Goal: Complete application form: Complete application form

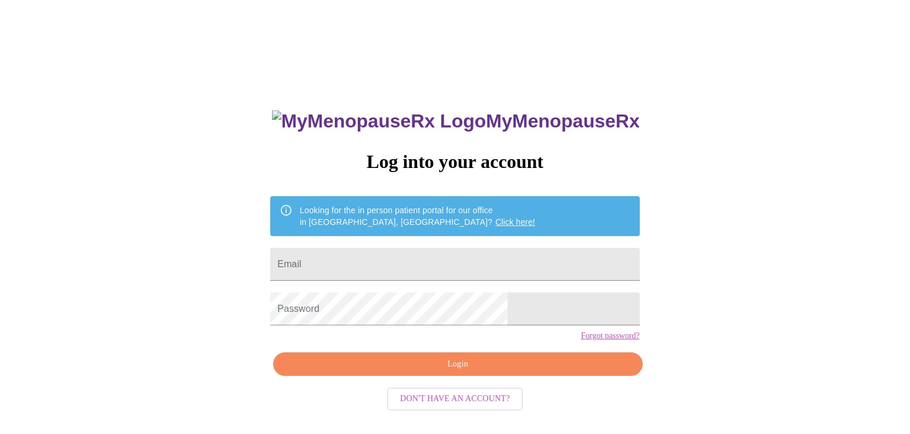
click at [431, 242] on form "Email" at bounding box center [454, 264] width 369 height 45
click at [428, 264] on input "Email" at bounding box center [454, 264] width 369 height 33
type input "[EMAIL_ADDRESS][DOMAIN_NAME]"
click at [487, 406] on span "Don't have an account?" at bounding box center [455, 399] width 110 height 15
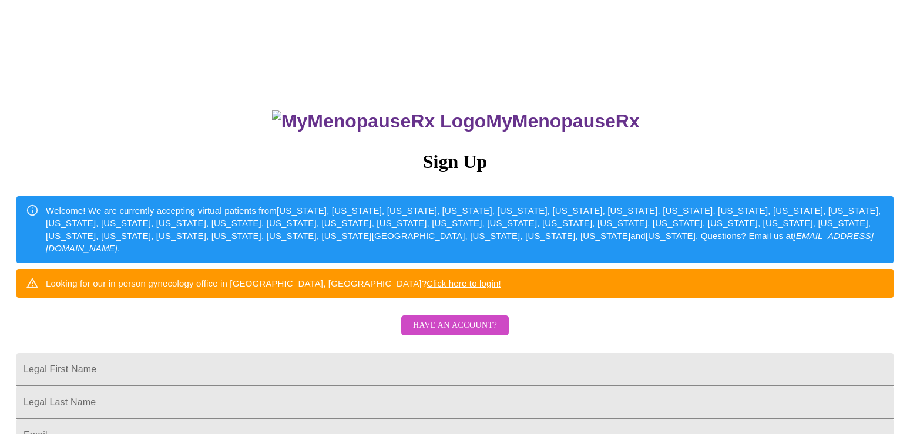
scroll to position [268, 0]
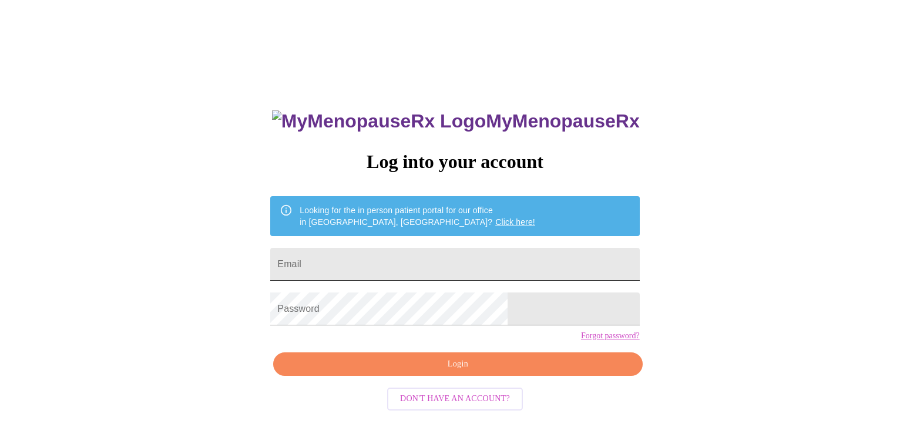
click at [372, 267] on input "Email" at bounding box center [454, 264] width 369 height 33
type input "[EMAIL_ADDRESS][DOMAIN_NAME]"
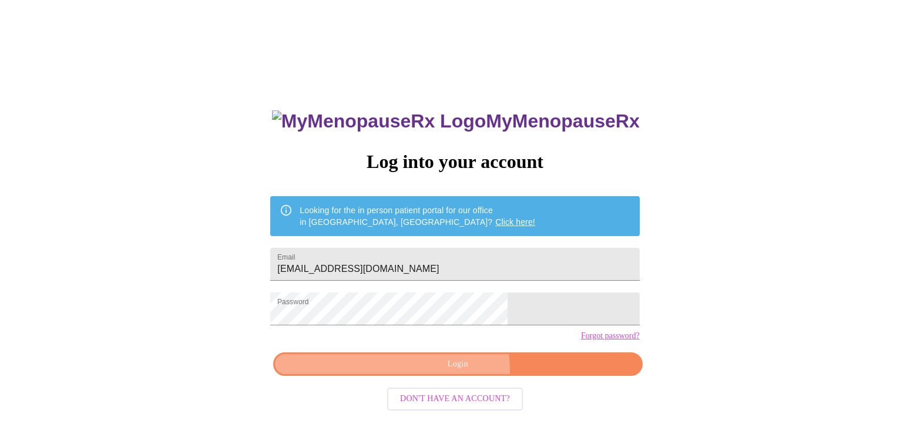
click at [396, 376] on button "Login" at bounding box center [457, 364] width 369 height 24
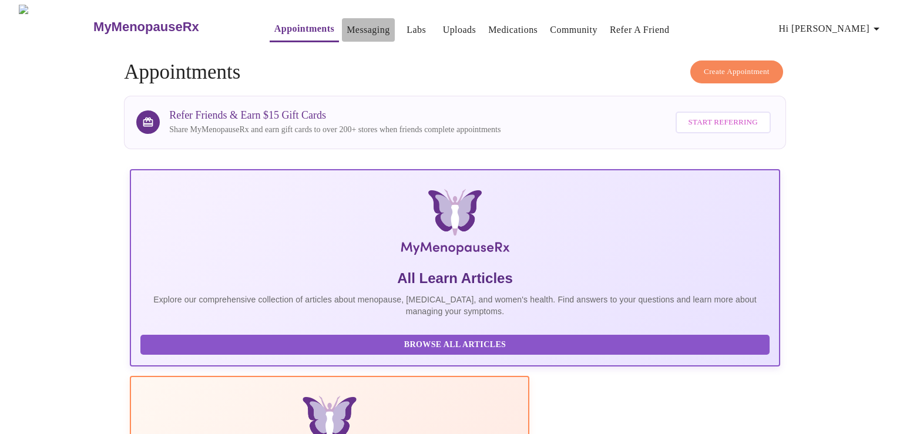
click at [364, 28] on button "Messaging" at bounding box center [368, 29] width 52 height 23
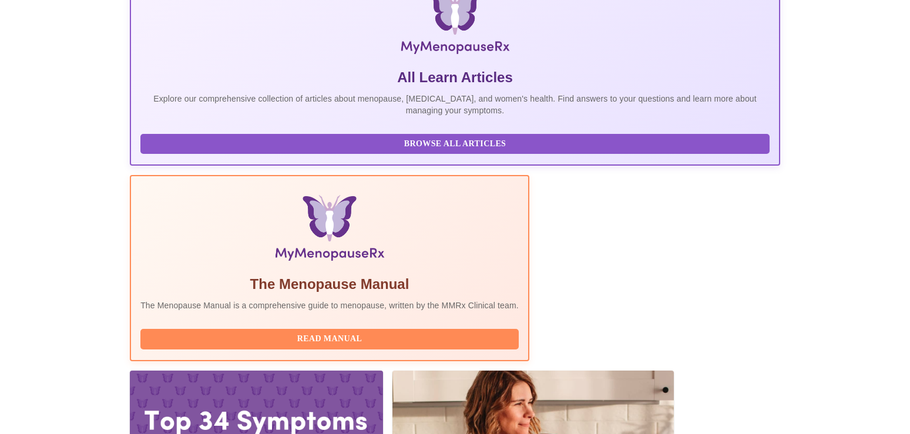
scroll to position [426, 0]
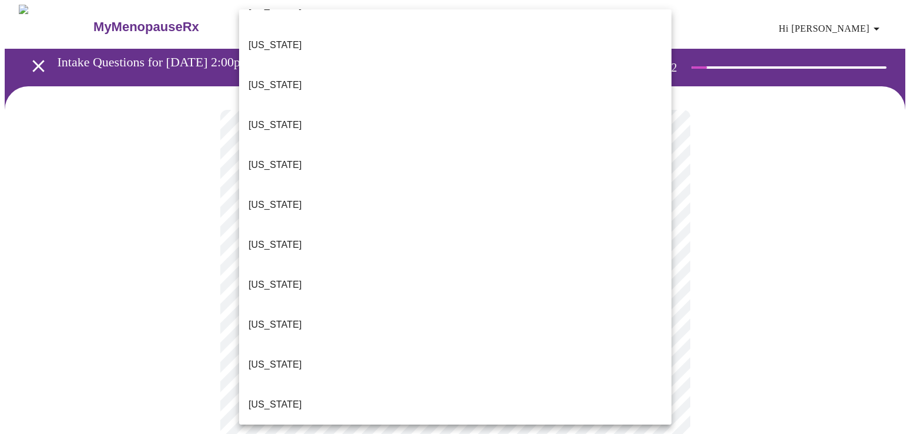
scroll to position [814, 0]
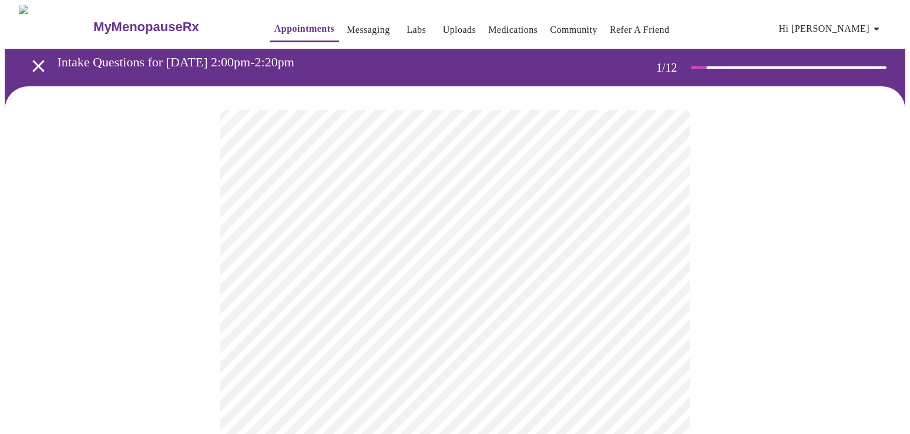
scroll to position [67, 0]
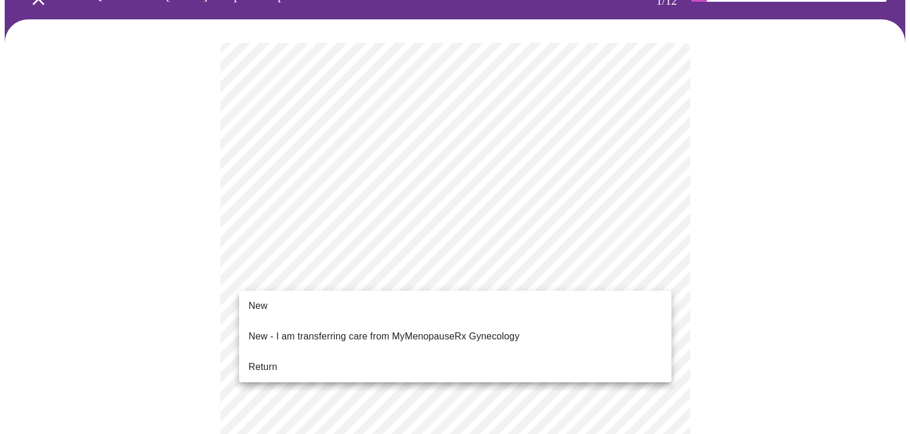
click at [294, 357] on li "Return" at bounding box center [455, 367] width 432 height 21
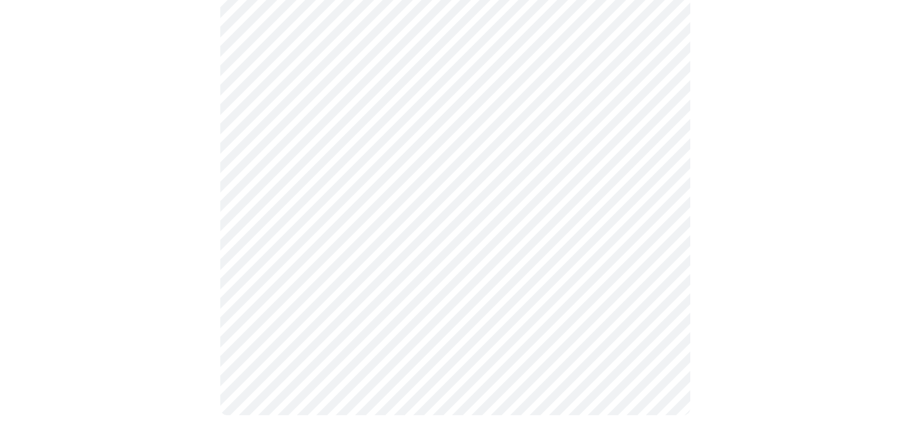
scroll to position [0, 0]
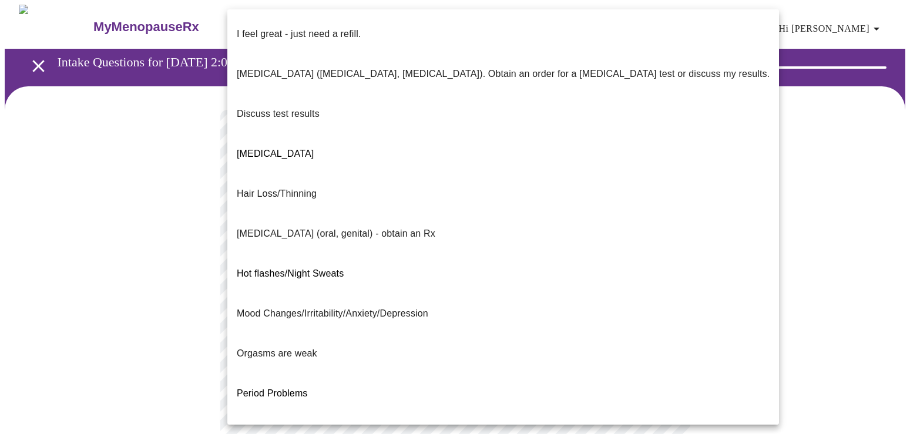
click at [557, 253] on body "MyMenopauseRx Appointments Messaging Labs Uploads Medications Community Refer a…" at bounding box center [455, 412] width 900 height 815
click at [292, 107] on p "Discuss test results" at bounding box center [278, 114] width 83 height 14
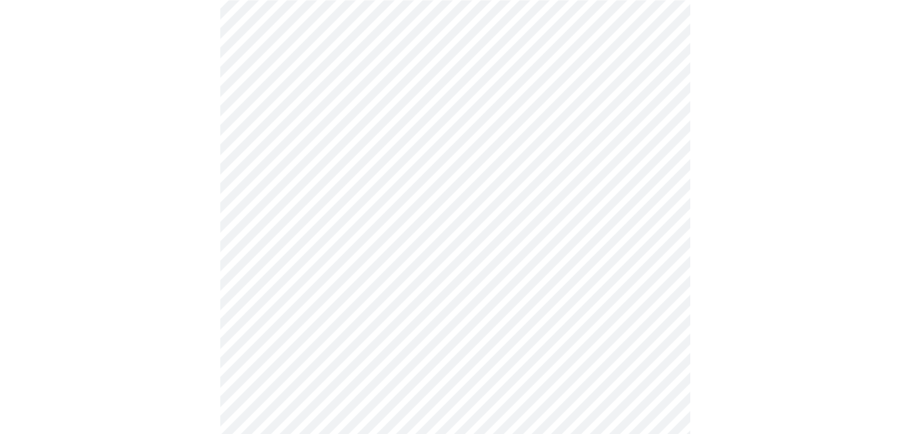
scroll to position [201, 0]
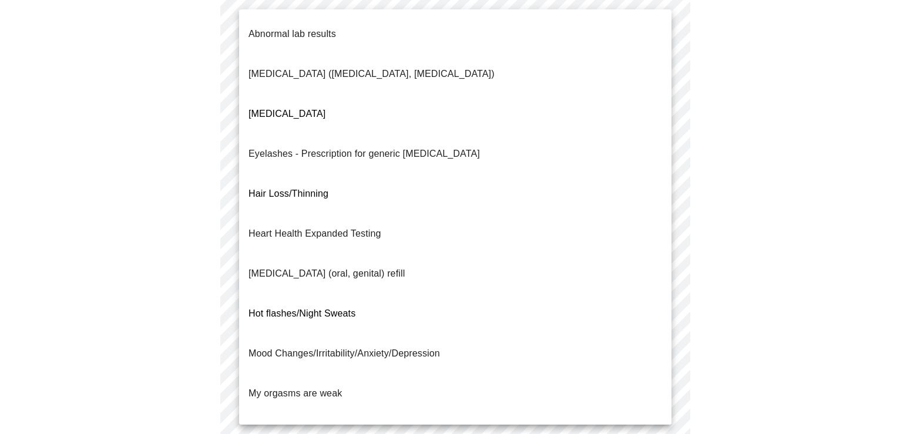
click at [440, 145] on body "MyMenopauseRx Appointments Messaging Labs Uploads Medications Community Refer a…" at bounding box center [455, 208] width 900 height 808
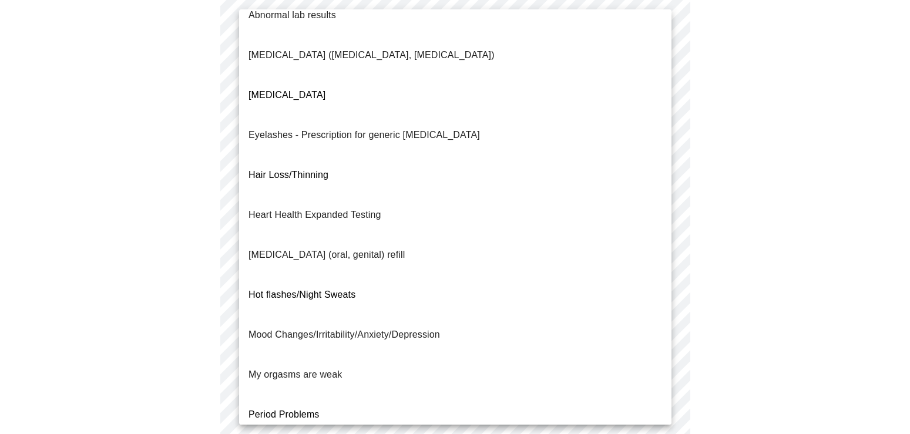
scroll to position [0, 0]
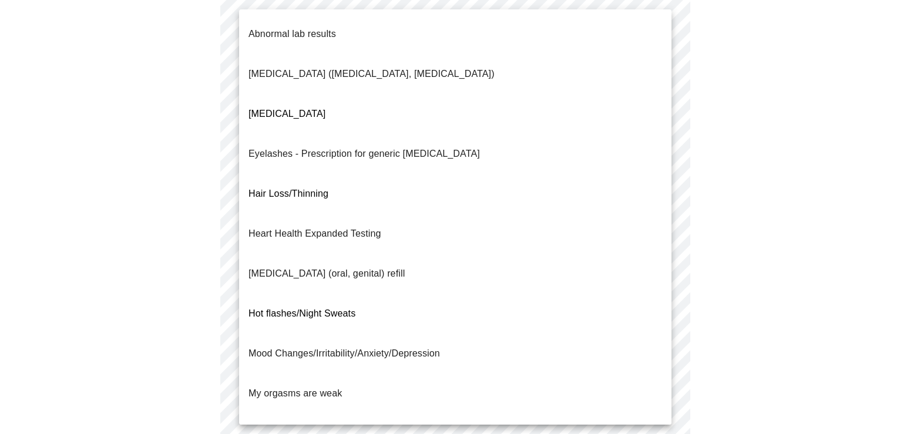
click at [335, 308] on span "Hot flashes/Night Sweats" at bounding box center [301, 313] width 107 height 10
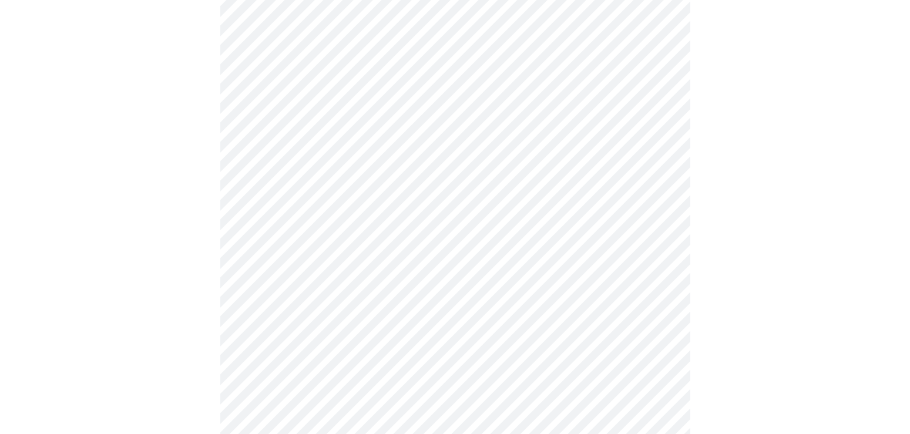
click at [392, 260] on body "MyMenopauseRx Appointments Messaging Labs Uploads Medications Community Refer a…" at bounding box center [455, 204] width 900 height 801
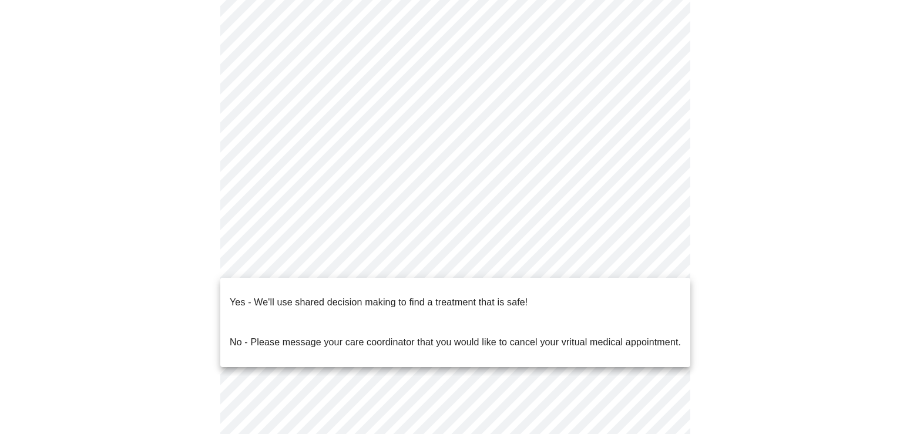
click at [354, 299] on p "Yes - We'll use shared decision making to find a treatment that is safe!" at bounding box center [379, 302] width 298 height 14
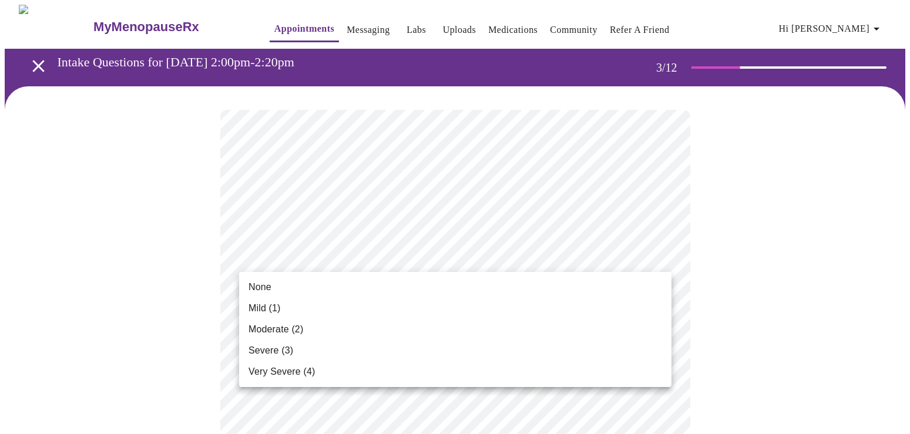
click at [305, 333] on li "Moderate (2)" at bounding box center [455, 329] width 432 height 21
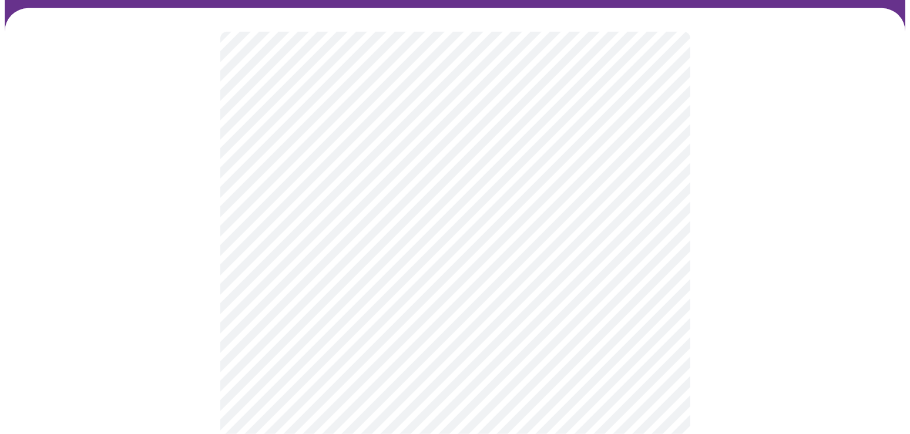
scroll to position [134, 0]
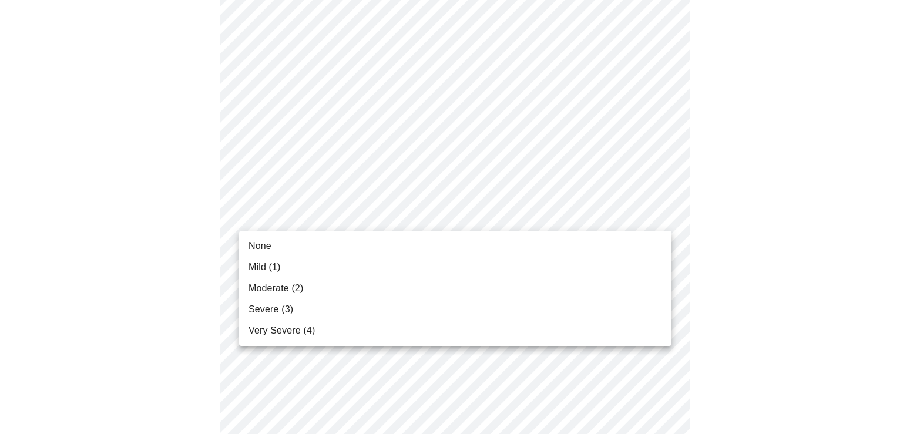
click at [294, 290] on span "Moderate (2)" at bounding box center [275, 288] width 55 height 14
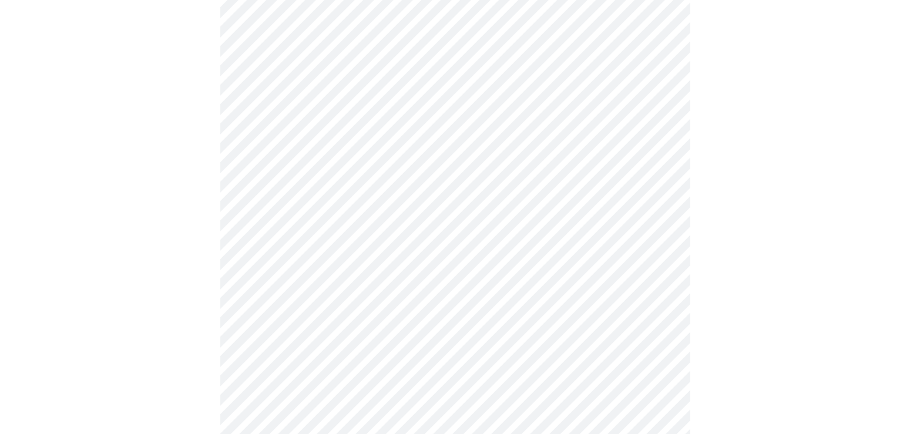
scroll to position [335, 0]
click at [378, 100] on body "MyMenopauseRx Appointments Messaging Labs Uploads Medications Community Refer a…" at bounding box center [455, 434] width 900 height 1529
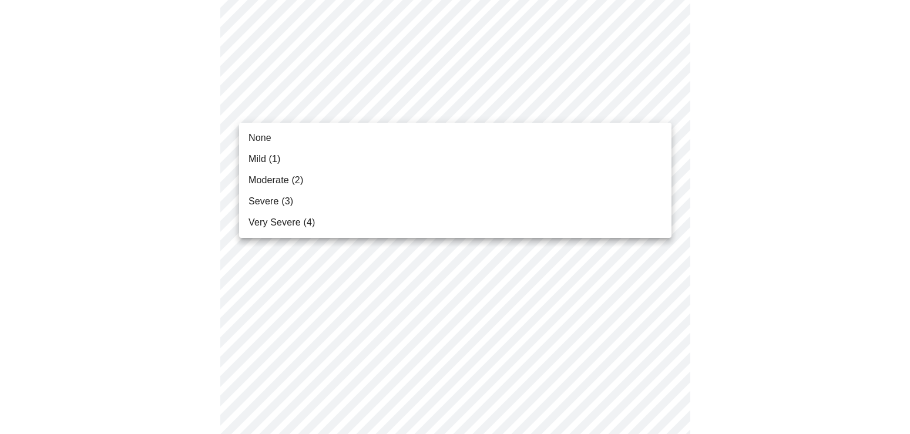
click at [298, 190] on li "Moderate (2)" at bounding box center [455, 180] width 432 height 21
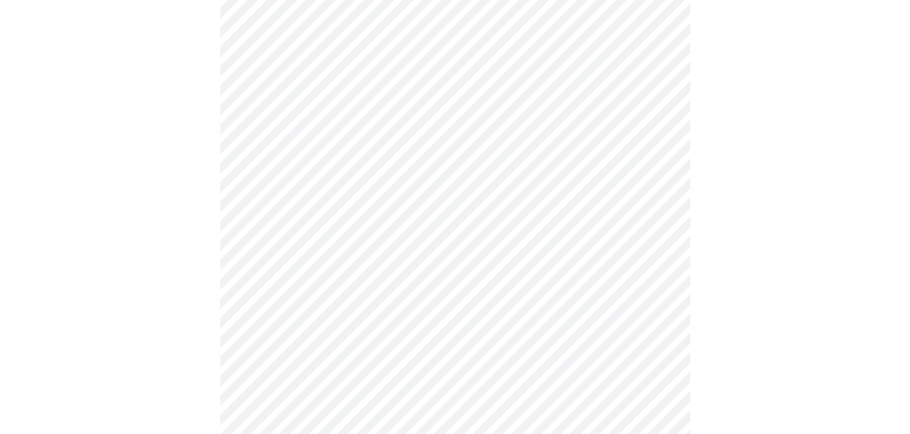
click at [335, 195] on body "MyMenopauseRx Appointments Messaging Labs Uploads Medications Community Refer a…" at bounding box center [455, 426] width 900 height 1513
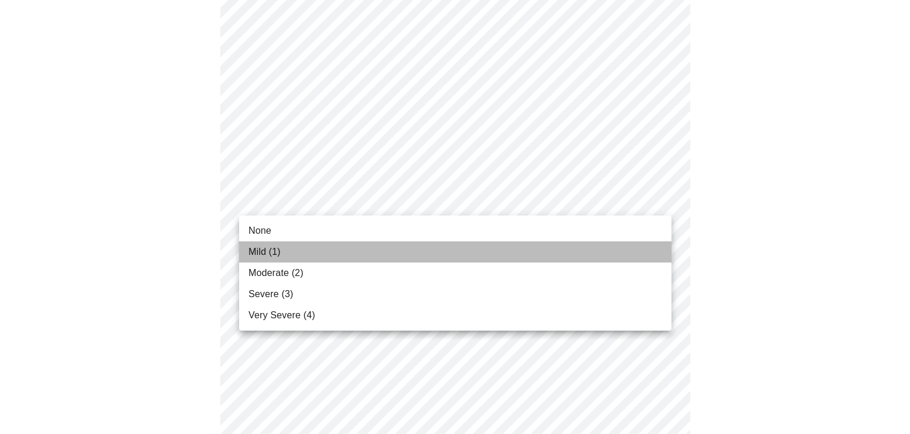
click at [300, 247] on li "Mild (1)" at bounding box center [455, 251] width 432 height 21
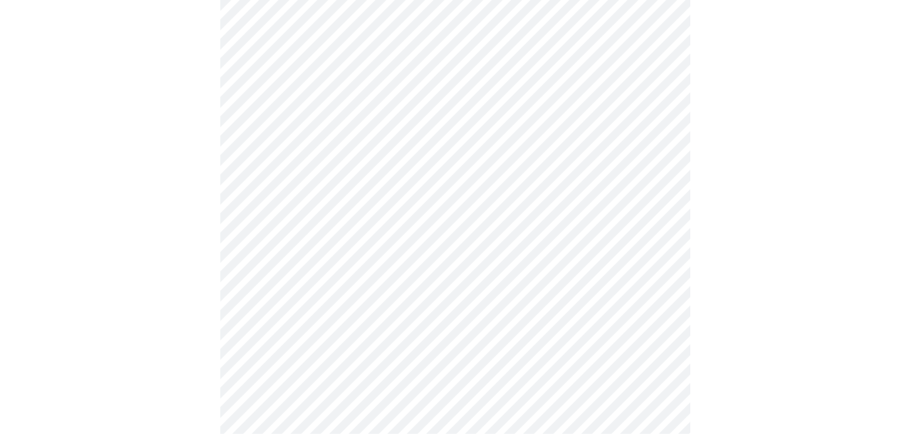
scroll to position [469, 0]
click at [381, 149] on body "MyMenopauseRx Appointments Messaging Labs Uploads Medications Community Refer a…" at bounding box center [455, 284] width 900 height 1497
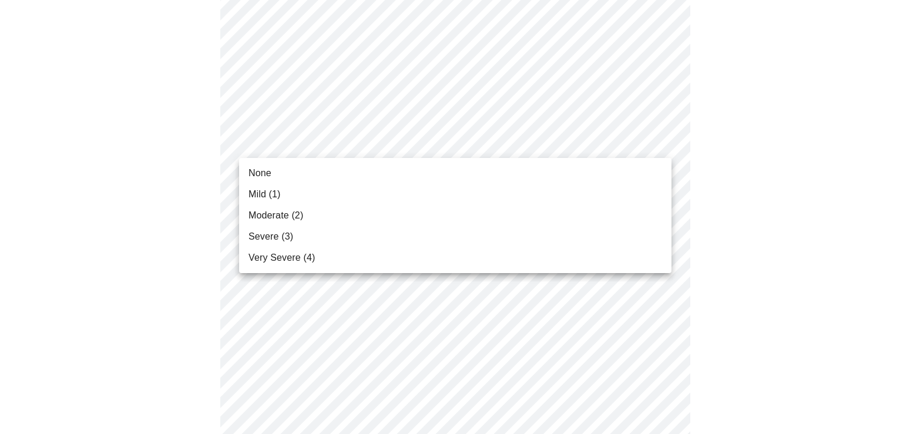
click at [310, 217] on li "Moderate (2)" at bounding box center [455, 215] width 432 height 21
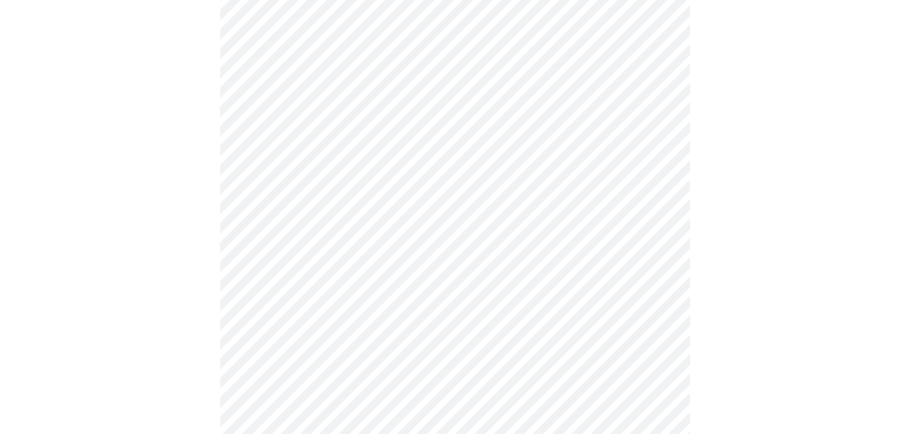
click at [310, 217] on body "MyMenopauseRx Appointments Messaging Labs Uploads Medications Community Refer a…" at bounding box center [455, 276] width 900 height 1480
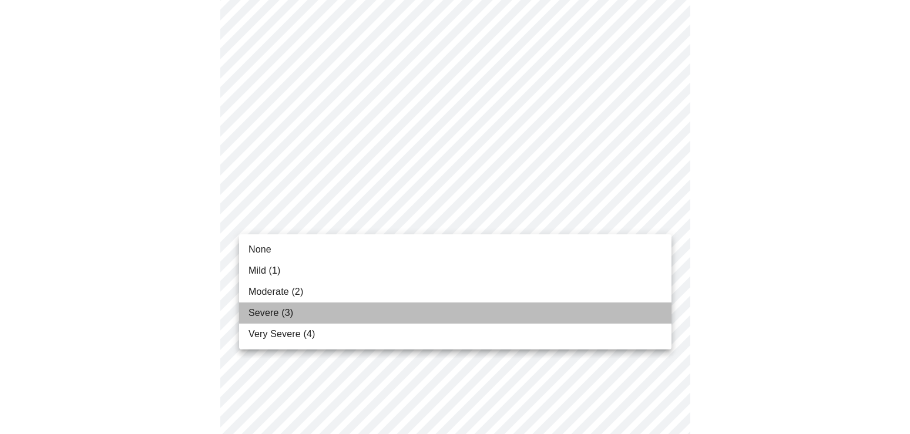
click at [297, 321] on li "Severe (3)" at bounding box center [455, 312] width 432 height 21
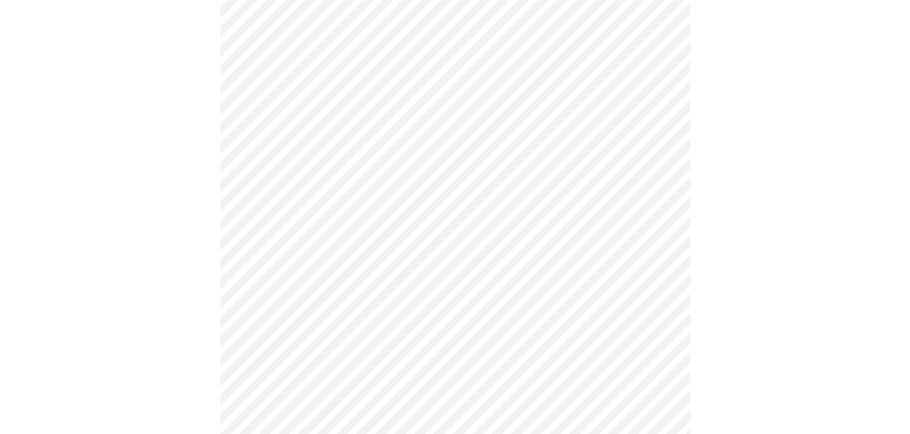
scroll to position [670, 0]
click at [492, 108] on body "MyMenopauseRx Appointments Messaging Labs Uploads Medications Community Refer a…" at bounding box center [455, 67] width 900 height 1464
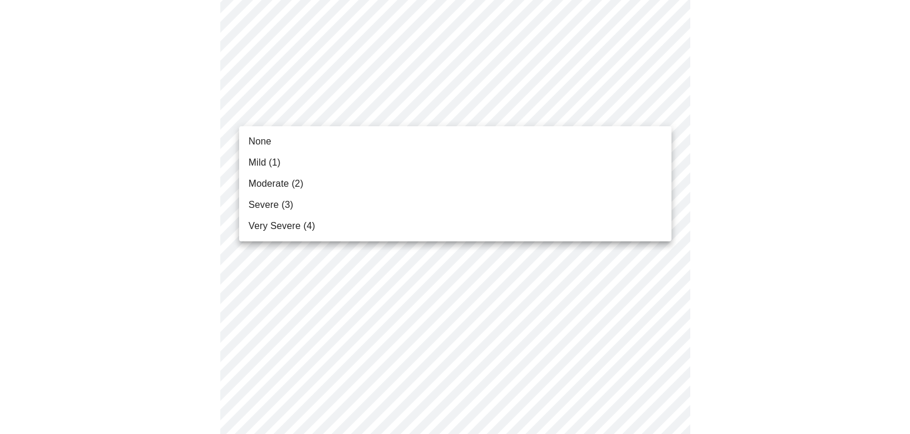
drag, startPoint x: 300, startPoint y: 181, endPoint x: 305, endPoint y: 191, distance: 11.6
click at [301, 181] on span "Moderate (2)" at bounding box center [275, 184] width 55 height 14
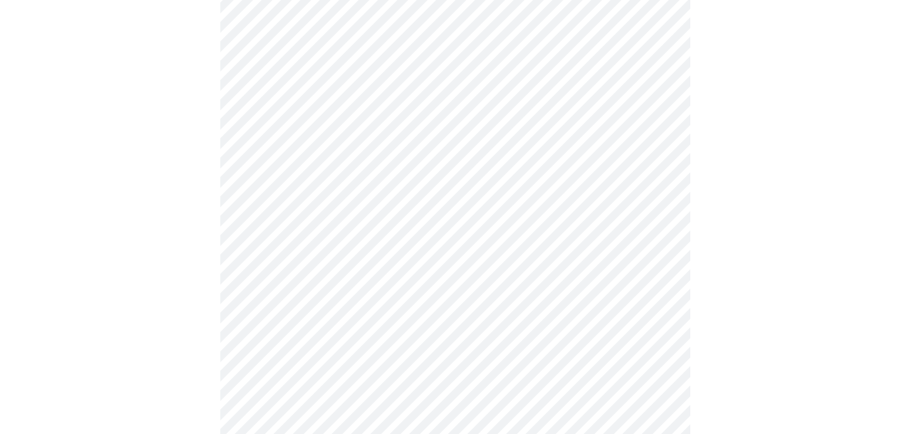
click at [358, 206] on body "MyMenopauseRx Appointments Messaging Labs Uploads Medications Community Refer a…" at bounding box center [455, 58] width 900 height 1447
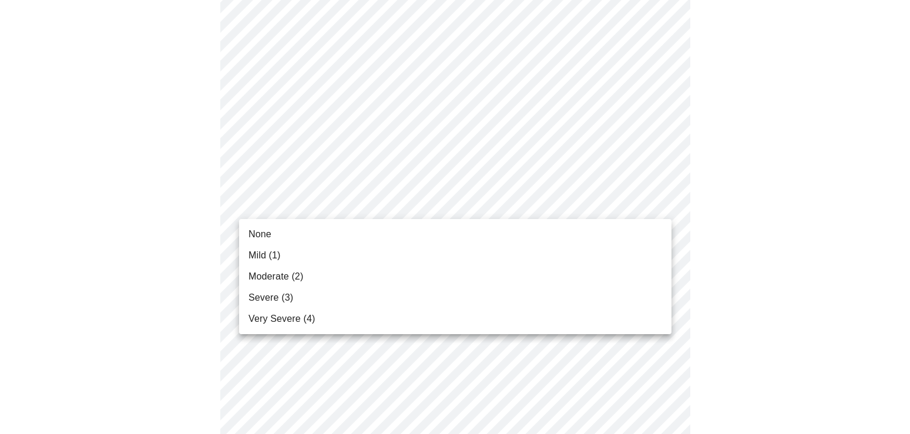
click at [308, 319] on span "Very Severe (4)" at bounding box center [281, 319] width 66 height 14
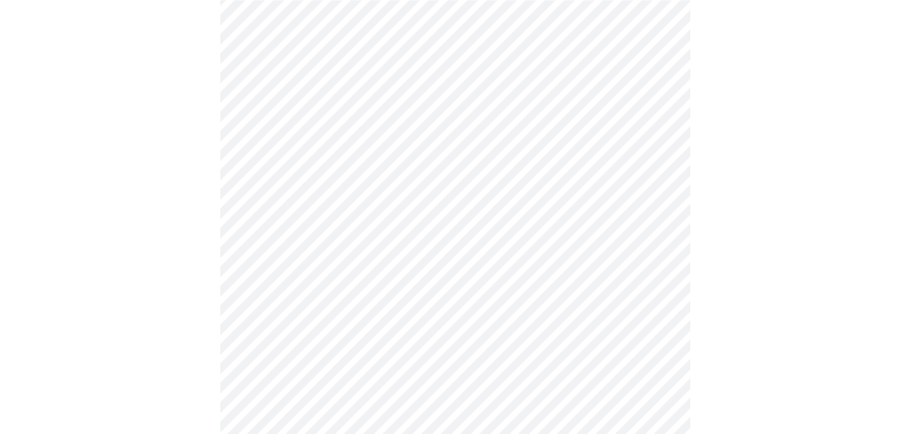
scroll to position [803, 0]
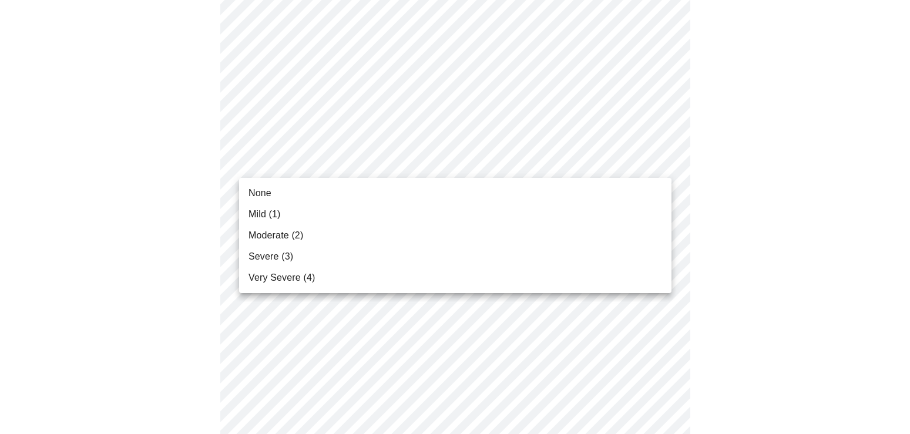
click at [331, 213] on li "Mild (1)" at bounding box center [455, 214] width 432 height 21
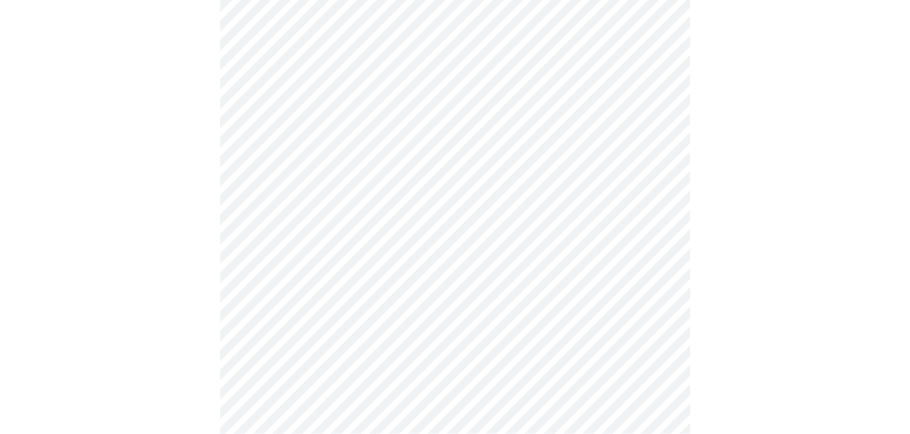
scroll to position [870, 0]
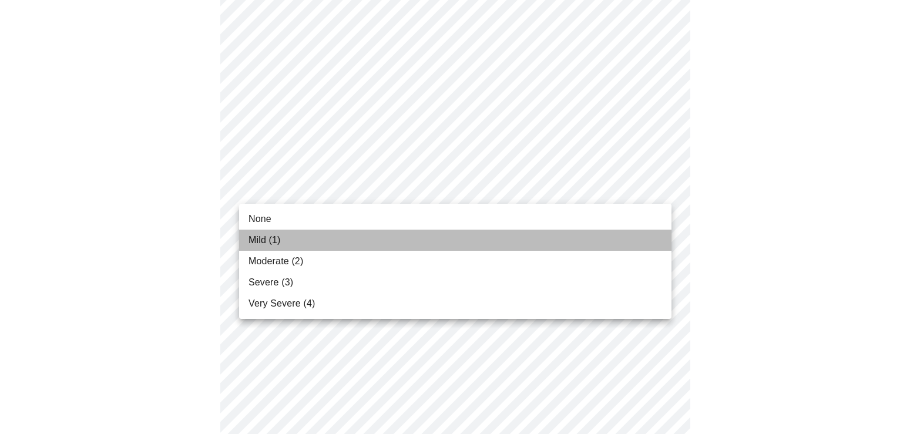
click at [249, 238] on span "Mild (1)" at bounding box center [264, 240] width 32 height 14
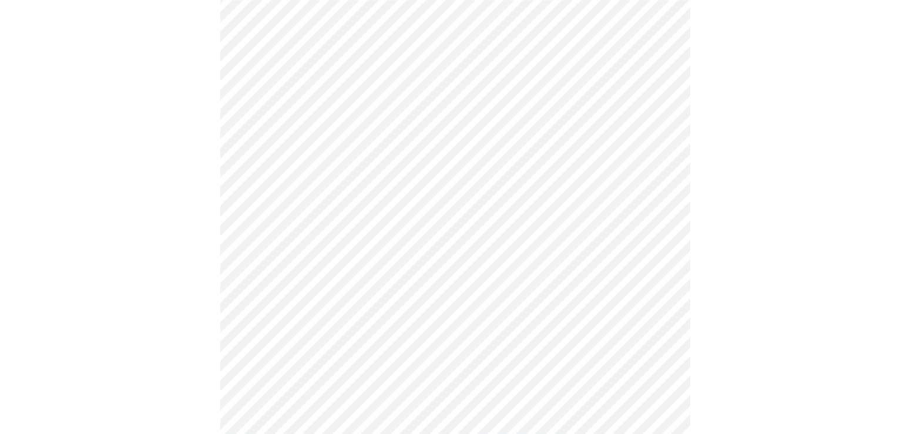
scroll to position [964, 0]
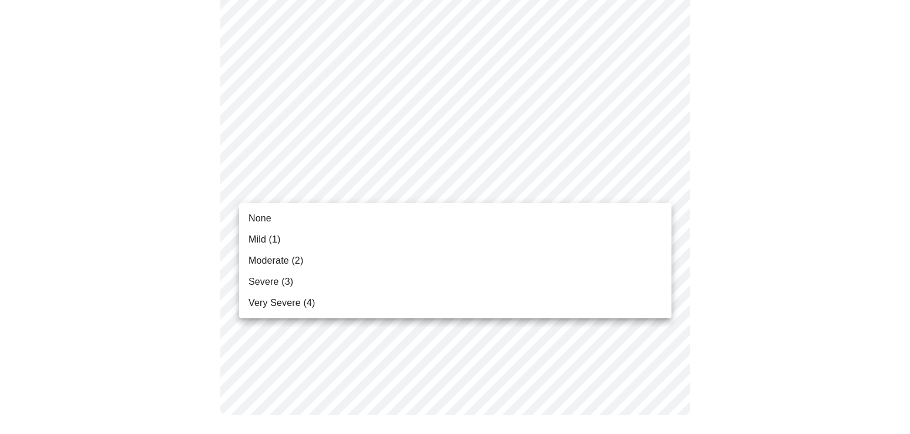
click at [261, 238] on span "Mild (1)" at bounding box center [264, 240] width 32 height 14
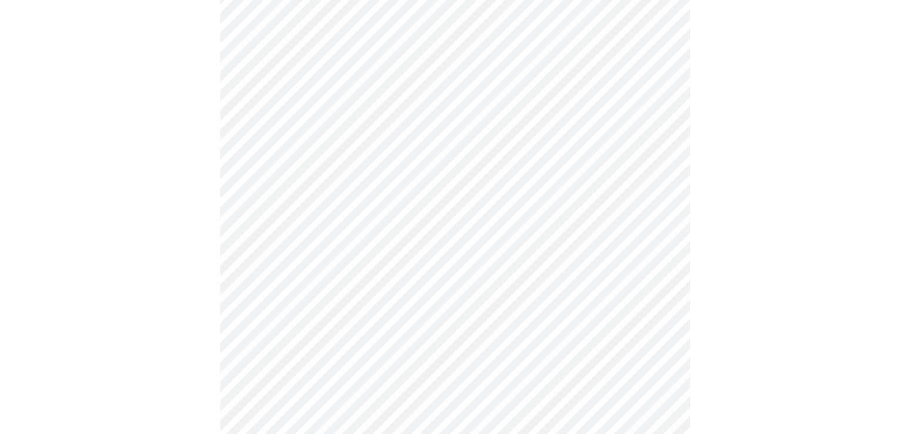
scroll to position [603, 0]
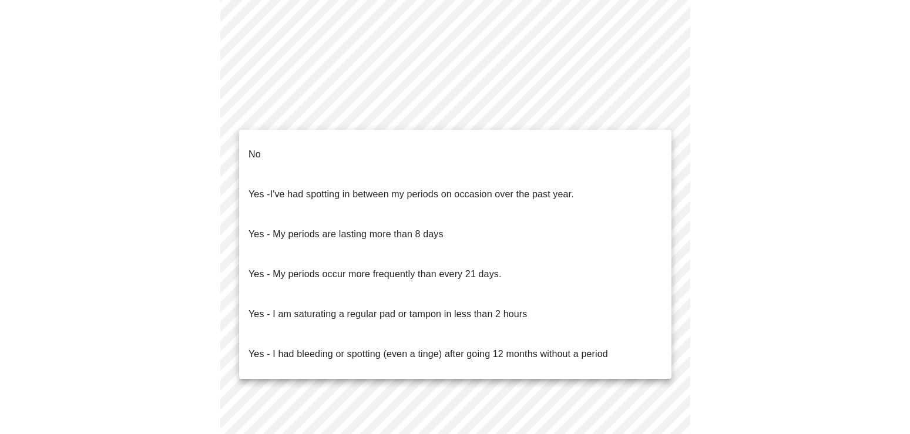
click at [438, 150] on li "No" at bounding box center [455, 155] width 432 height 40
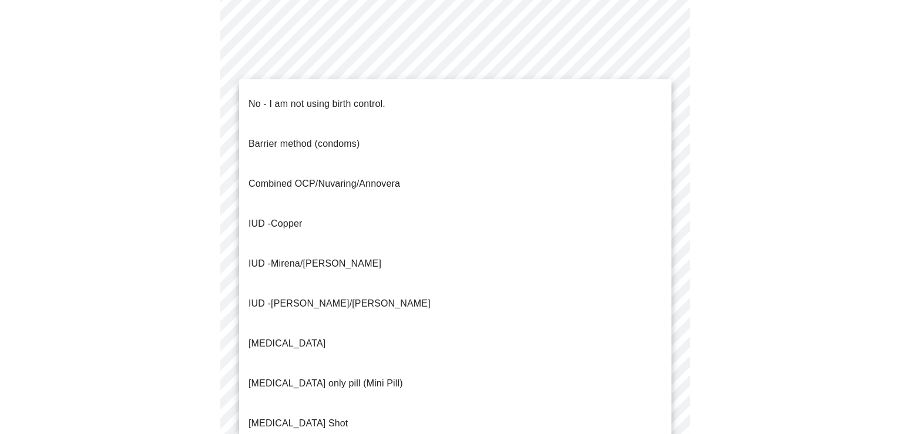
click at [311, 97] on p "No - I am not using birth control." at bounding box center [316, 104] width 137 height 14
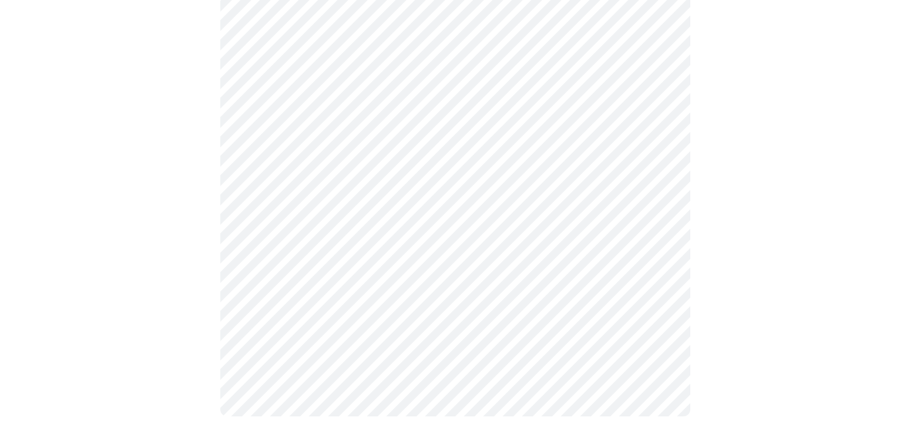
scroll to position [711, 0]
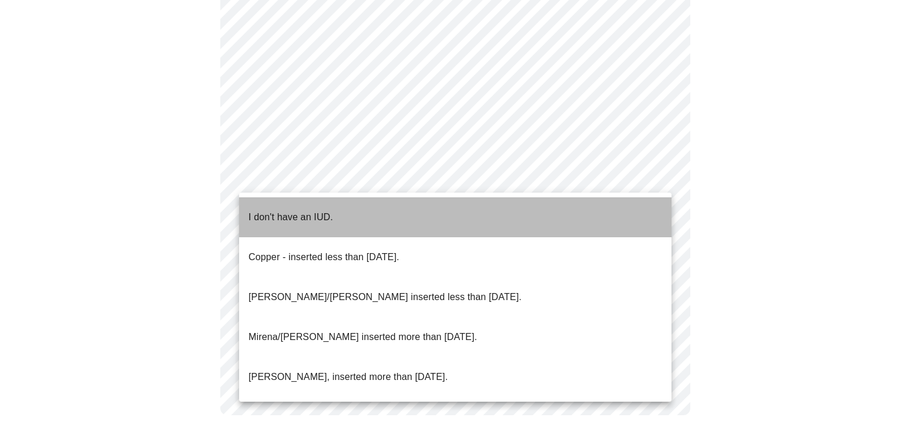
click at [320, 216] on span "I don't have an IUD." at bounding box center [290, 217] width 85 height 33
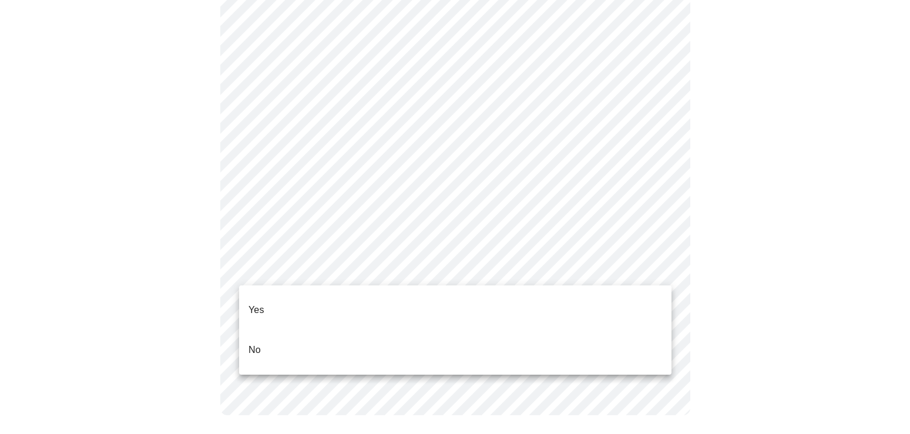
click at [305, 306] on li "Yes" at bounding box center [455, 310] width 432 height 40
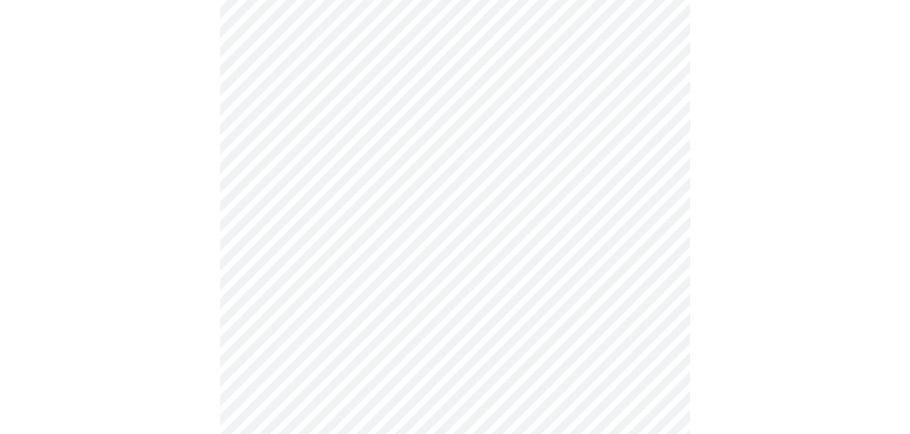
scroll to position [3069, 0]
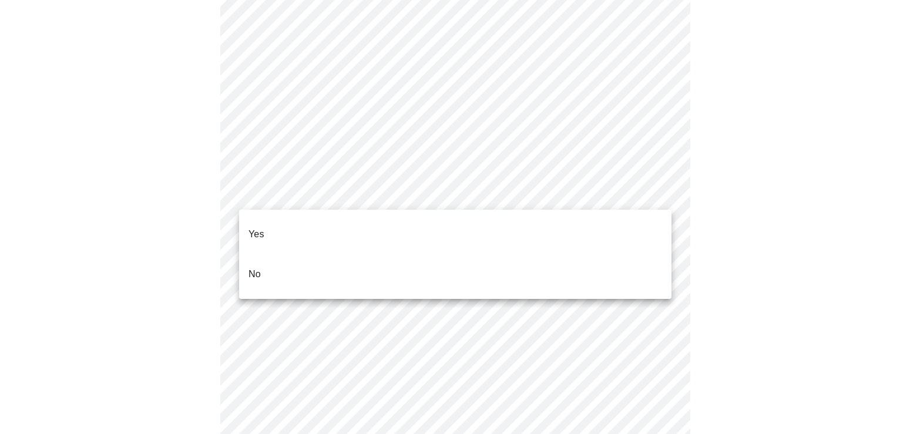
click at [299, 254] on li "No" at bounding box center [455, 274] width 432 height 40
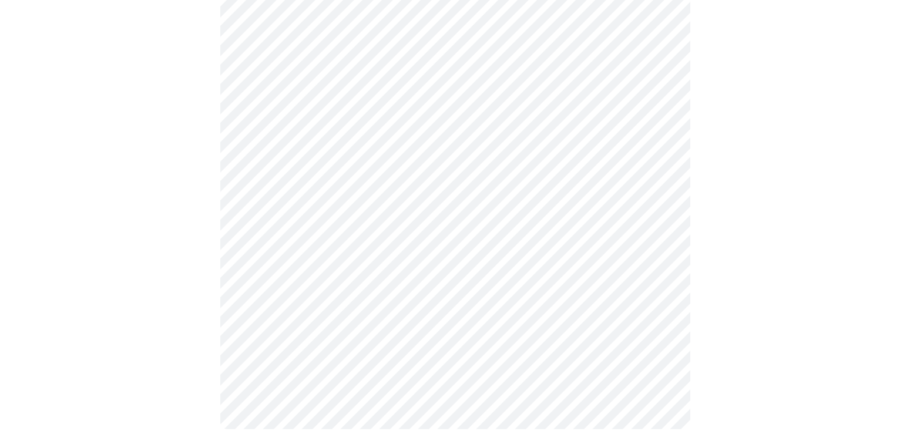
scroll to position [602, 0]
